Goal: Information Seeking & Learning: Learn about a topic

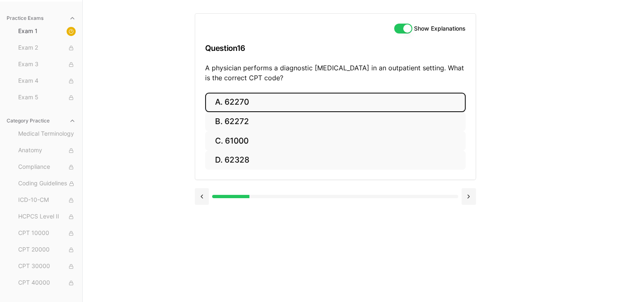
click at [226, 93] on button "A. 62270" at bounding box center [335, 102] width 260 height 19
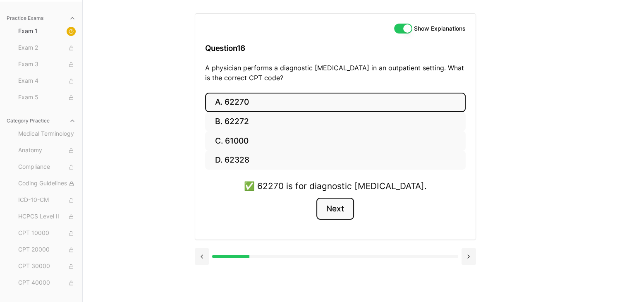
click at [339, 208] on button "Next" at bounding box center [335, 209] width 38 height 22
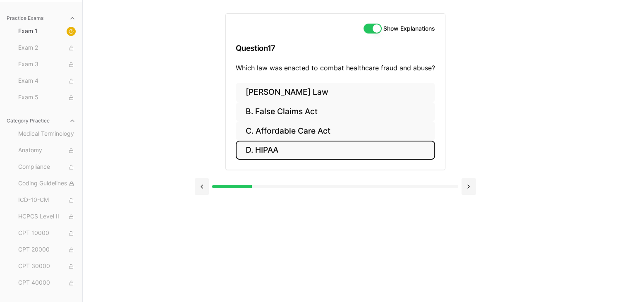
click at [266, 151] on button "D. HIPAA" at bounding box center [335, 149] width 199 height 19
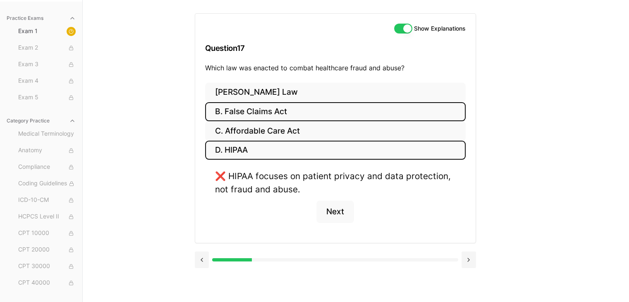
click at [276, 113] on button "B. False Claims Act" at bounding box center [335, 111] width 260 height 19
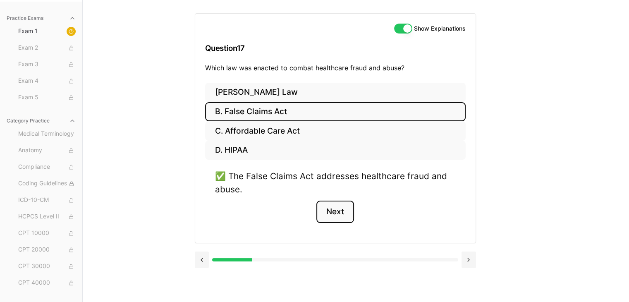
click at [336, 205] on button "Next" at bounding box center [335, 211] width 38 height 22
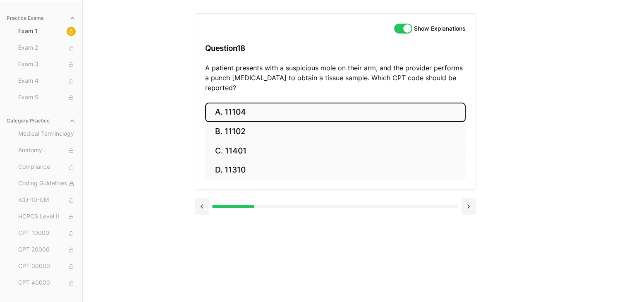
click at [251, 103] on button "A. 11104" at bounding box center [335, 111] width 260 height 19
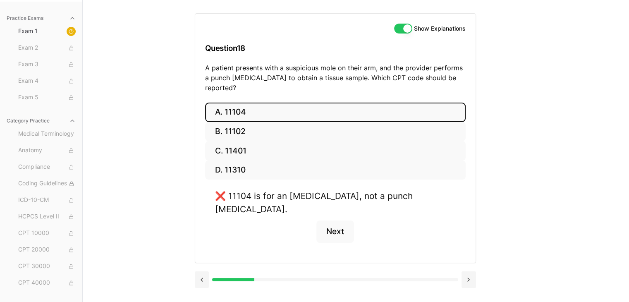
click at [315, 102] on button "A. 11104" at bounding box center [335, 111] width 260 height 19
click at [338, 220] on button "Next" at bounding box center [335, 231] width 38 height 22
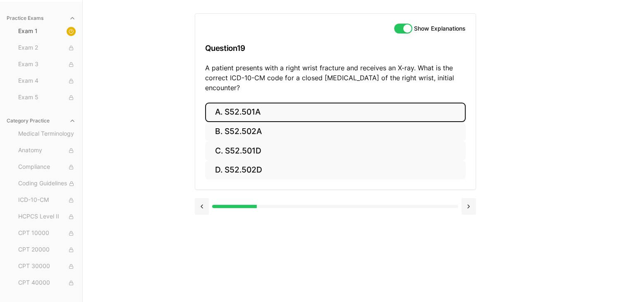
click at [264, 111] on button "A. S52.501A" at bounding box center [335, 111] width 260 height 19
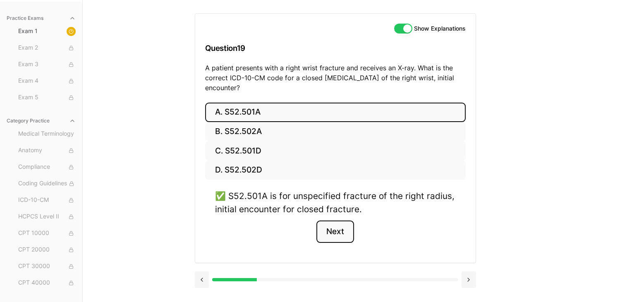
click at [334, 230] on button "Next" at bounding box center [335, 231] width 38 height 22
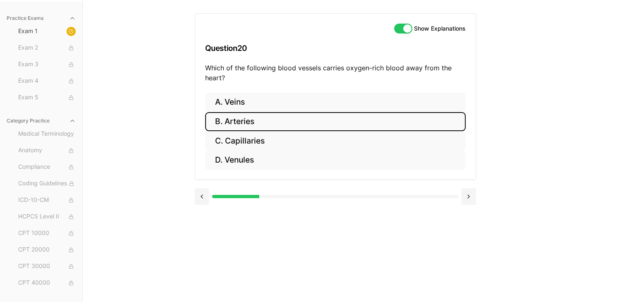
click at [223, 124] on button "B. Arteries" at bounding box center [335, 121] width 260 height 19
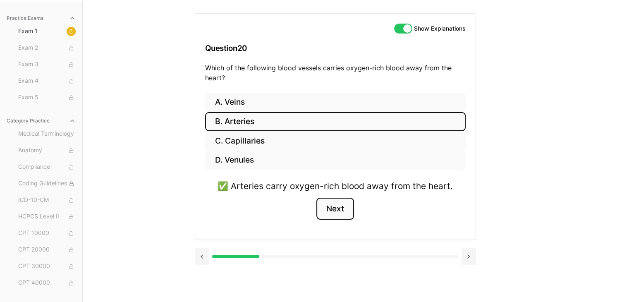
click at [333, 214] on button "Next" at bounding box center [335, 209] width 38 height 22
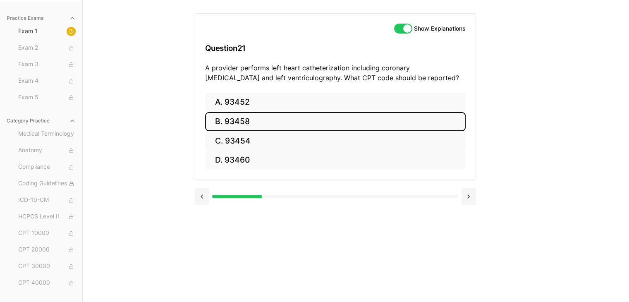
click at [238, 121] on button "B. 93458" at bounding box center [335, 121] width 260 height 19
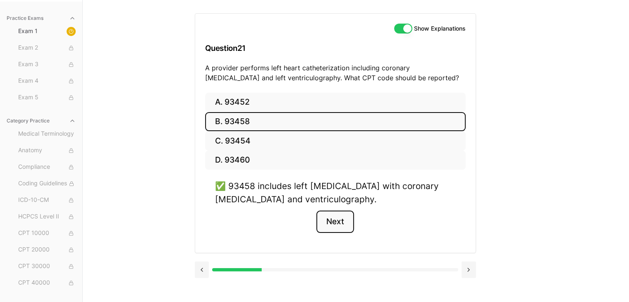
click at [331, 222] on button "Next" at bounding box center [335, 221] width 38 height 22
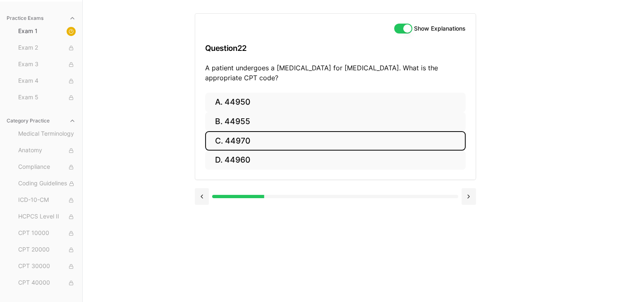
click at [248, 138] on button "C. 44970" at bounding box center [335, 140] width 260 height 19
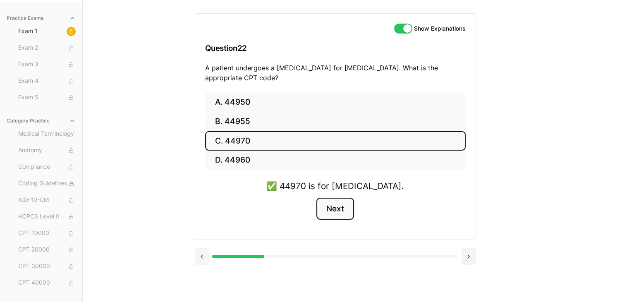
click at [331, 213] on button "Next" at bounding box center [335, 209] width 38 height 22
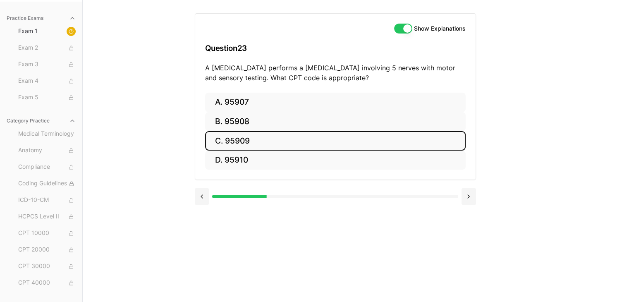
click at [250, 143] on button "C. 95909" at bounding box center [335, 140] width 260 height 19
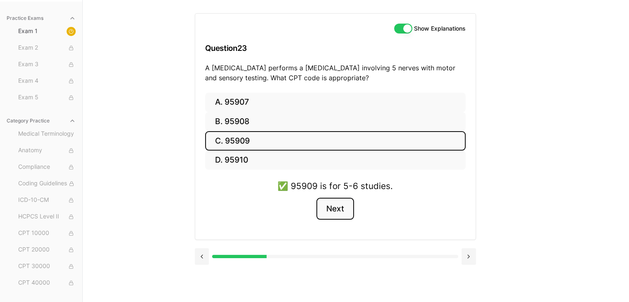
click at [340, 208] on button "Next" at bounding box center [335, 209] width 38 height 22
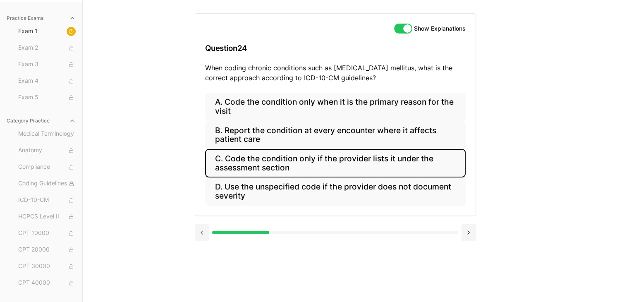
click at [303, 165] on button "C. Code the condition only if the provider lists it under the assessment section" at bounding box center [335, 163] width 260 height 28
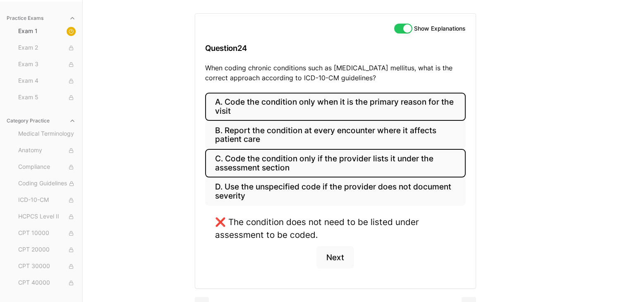
click at [274, 114] on button "A. Code the condition only when it is the primary reason for the visit" at bounding box center [335, 107] width 260 height 28
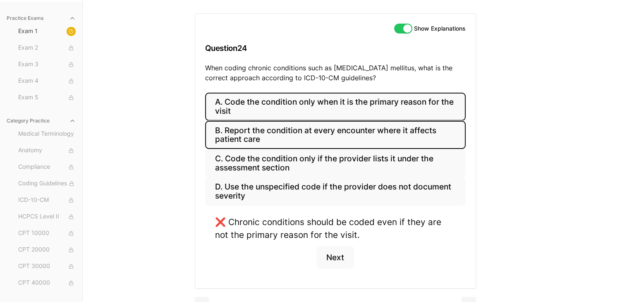
click at [305, 141] on button "B. Report the condition at every encounter where it affects patient care" at bounding box center [335, 135] width 260 height 28
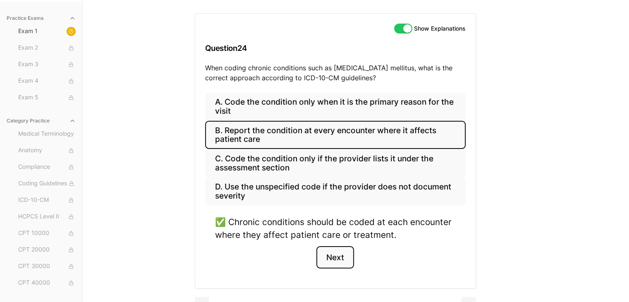
click at [348, 260] on button "Next" at bounding box center [335, 257] width 38 height 22
